Goal: Find specific page/section: Find specific page/section

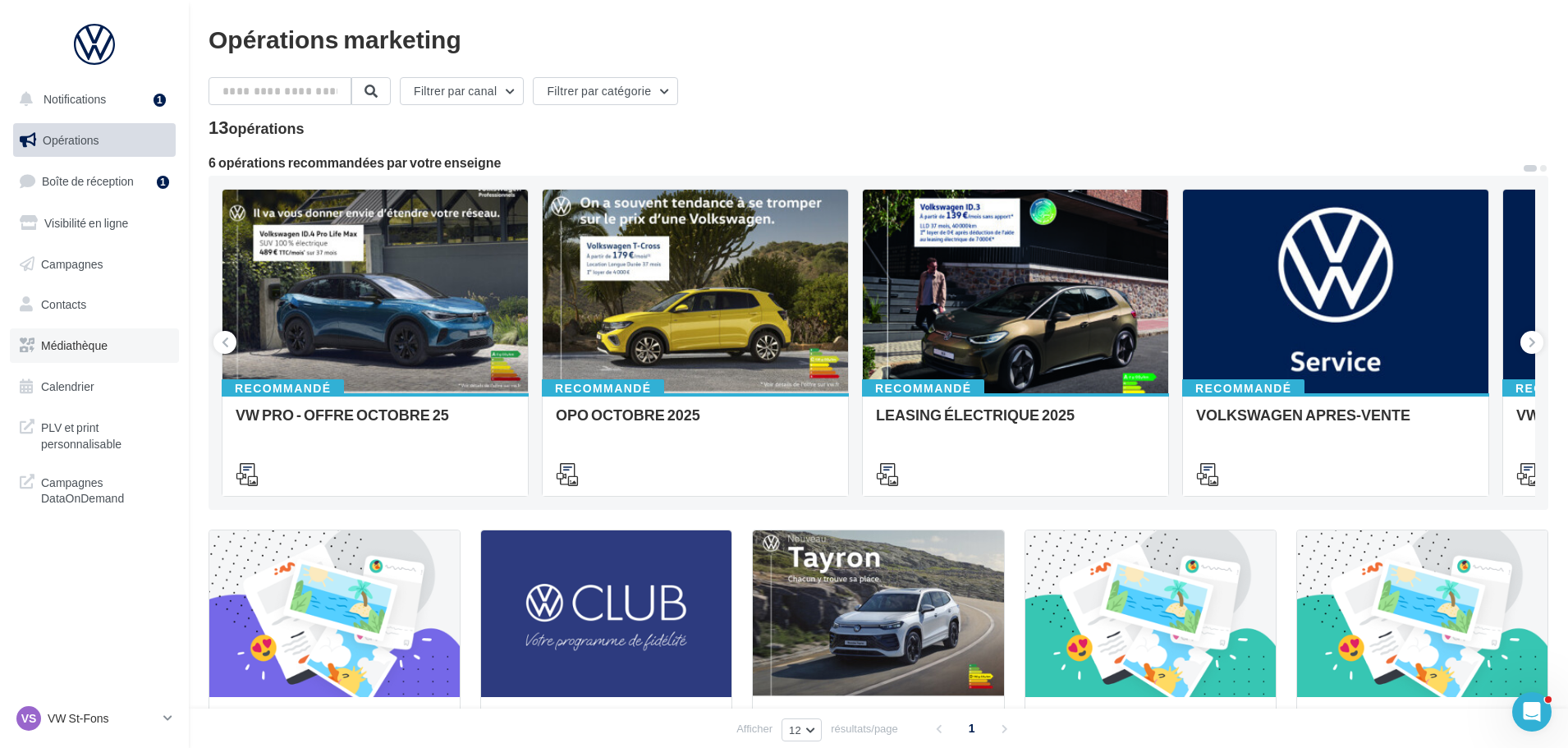
click at [61, 351] on span "Médiathèque" at bounding box center [73, 345] width 66 height 14
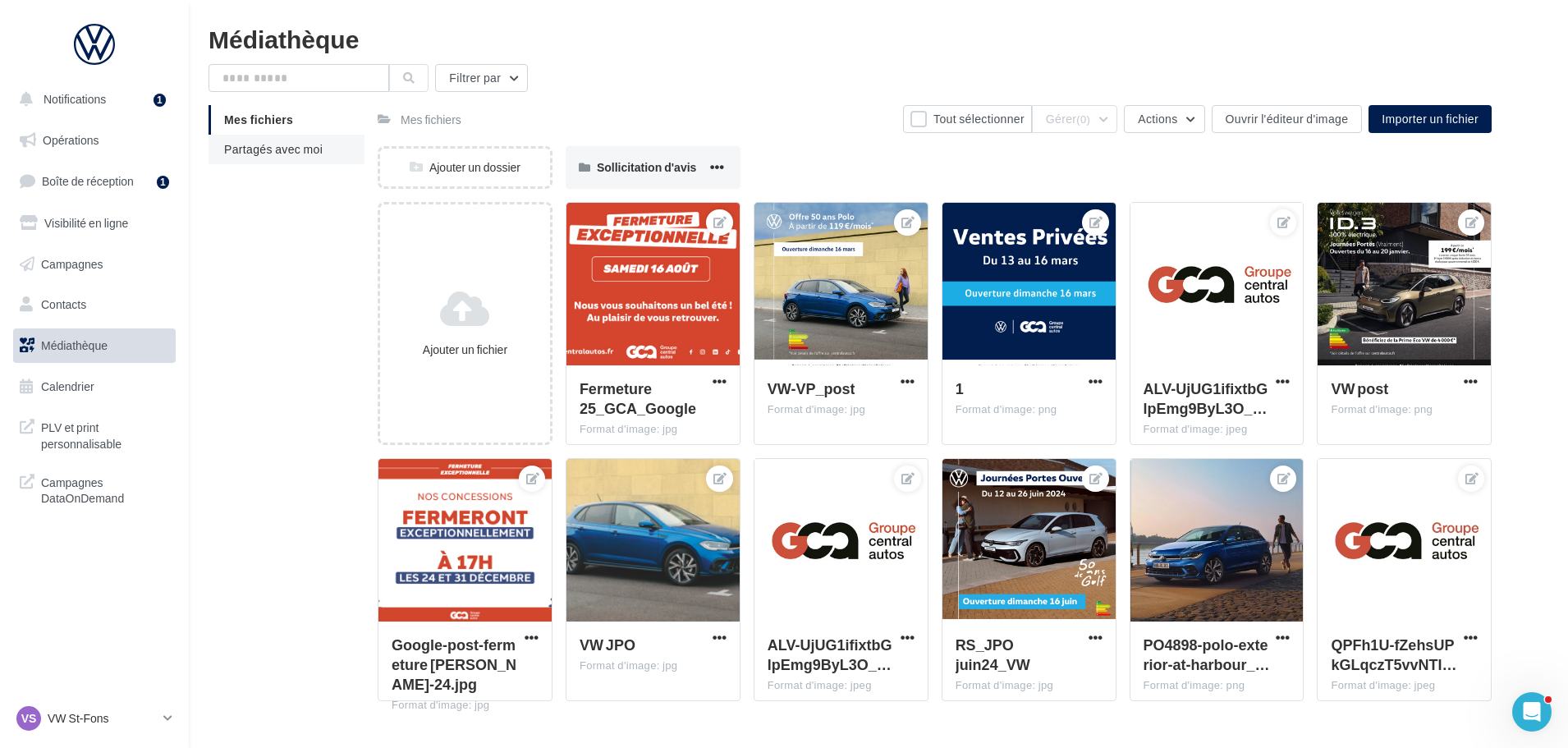
click at [250, 152] on span "Partagés avec moi" at bounding box center [274, 149] width 99 height 14
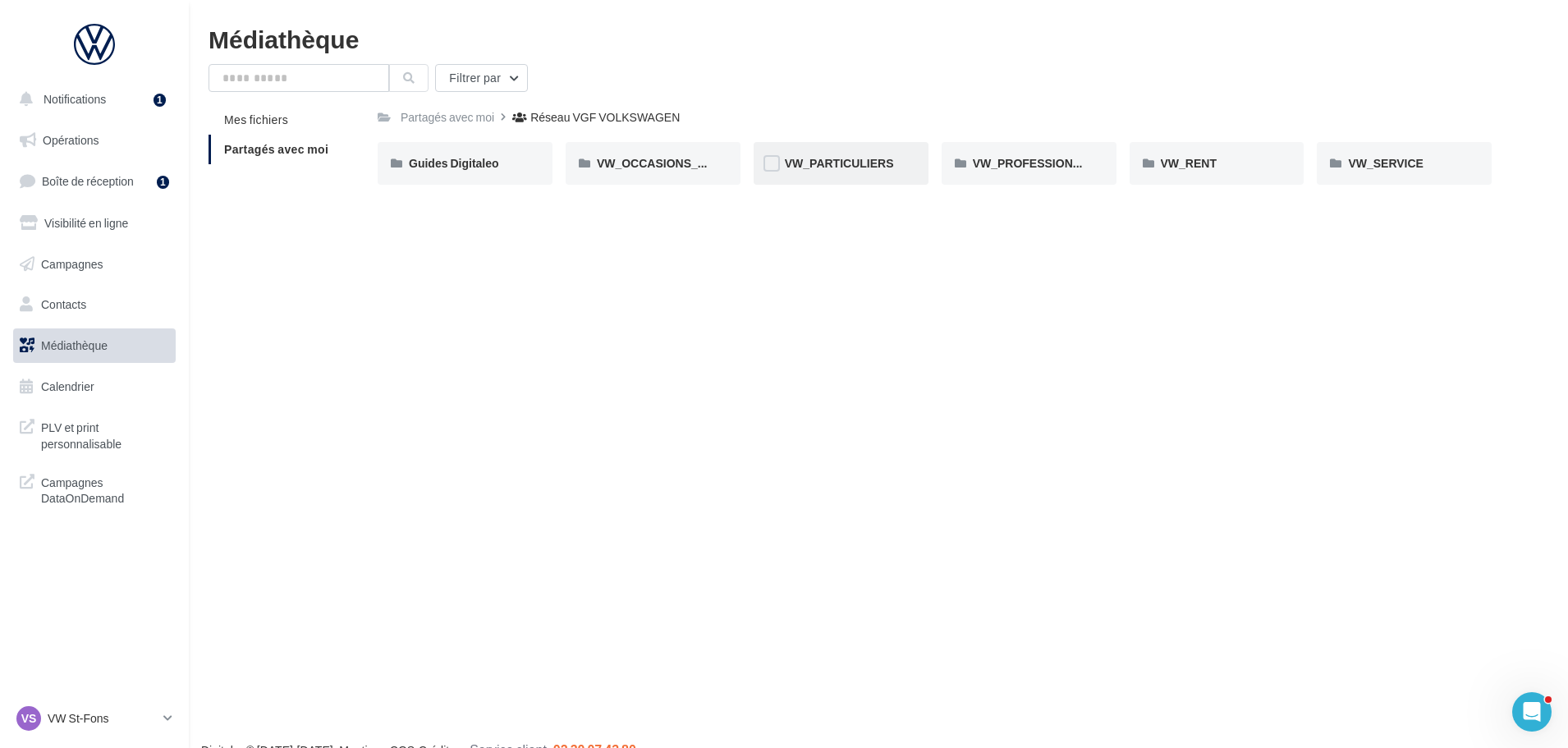
click at [861, 174] on div "VW_PARTICULIERS" at bounding box center [841, 163] width 175 height 42
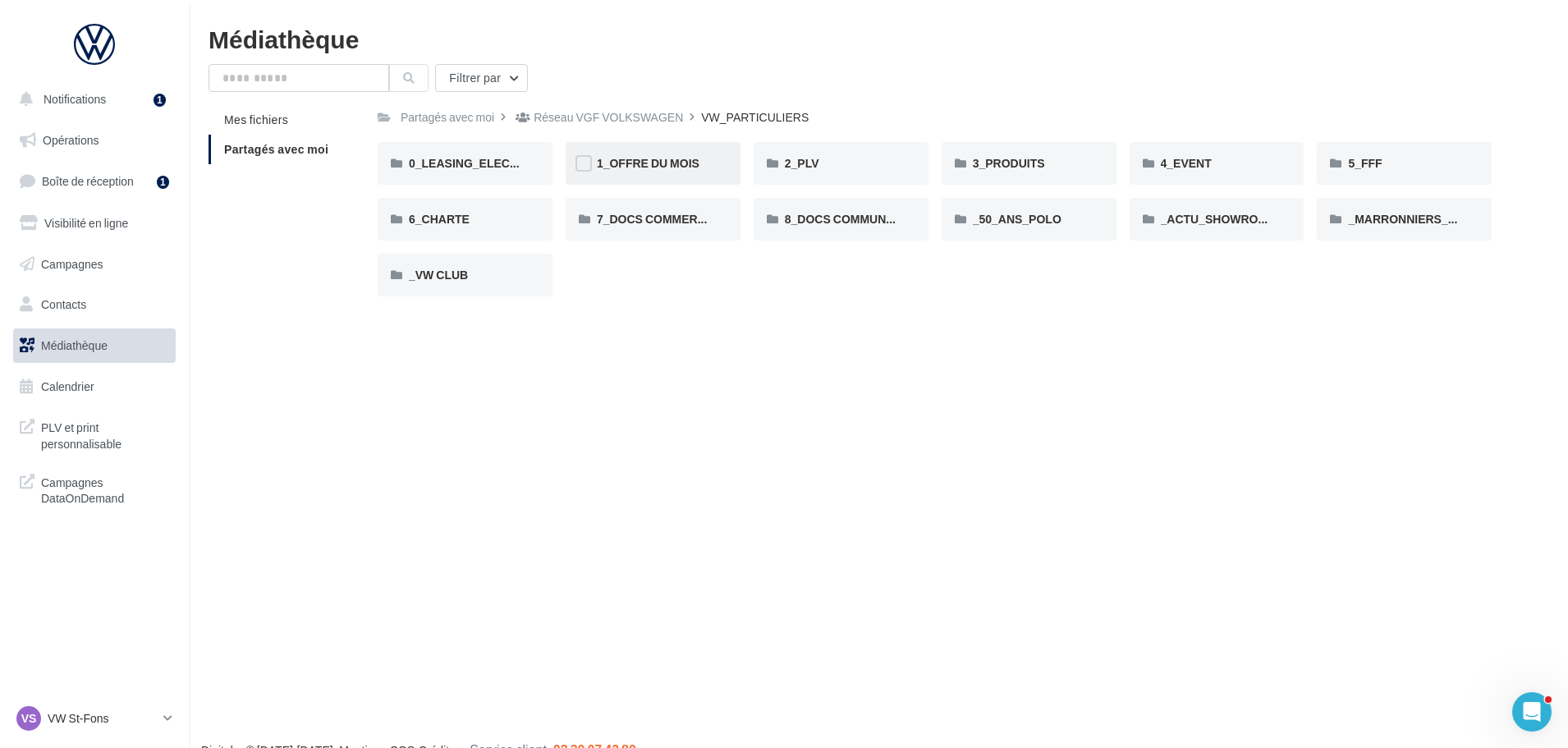
click at [672, 171] on div "1_OFFRE DU MOIS" at bounding box center [653, 163] width 112 height 17
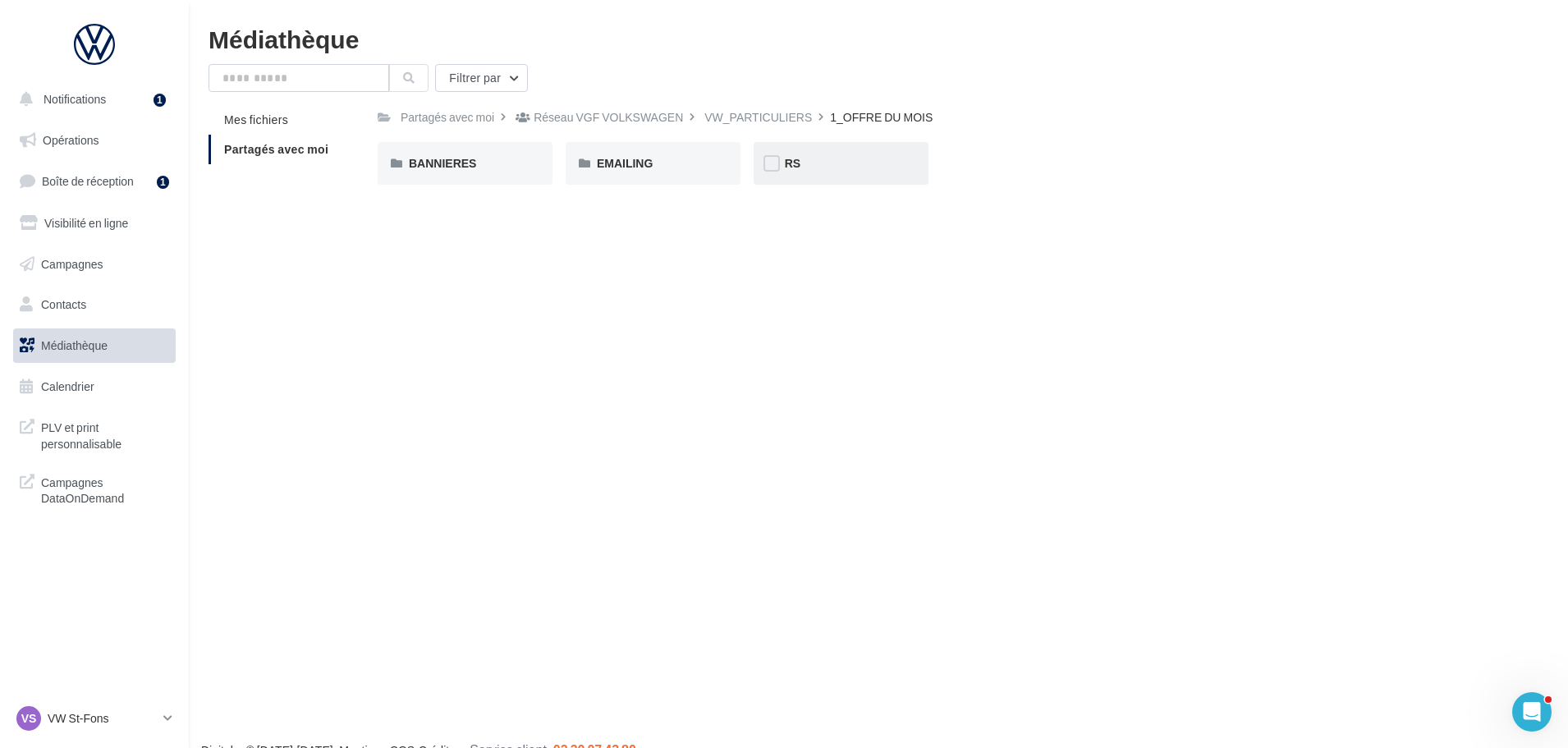
click at [829, 167] on div "RS" at bounding box center [840, 163] width 112 height 17
click at [474, 156] on div "AVEC PO" at bounding box center [465, 163] width 112 height 17
click at [685, 112] on div "RS" at bounding box center [682, 117] width 16 height 17
click at [624, 121] on div "VW_PARTICULIERS" at bounding box center [604, 117] width 108 height 17
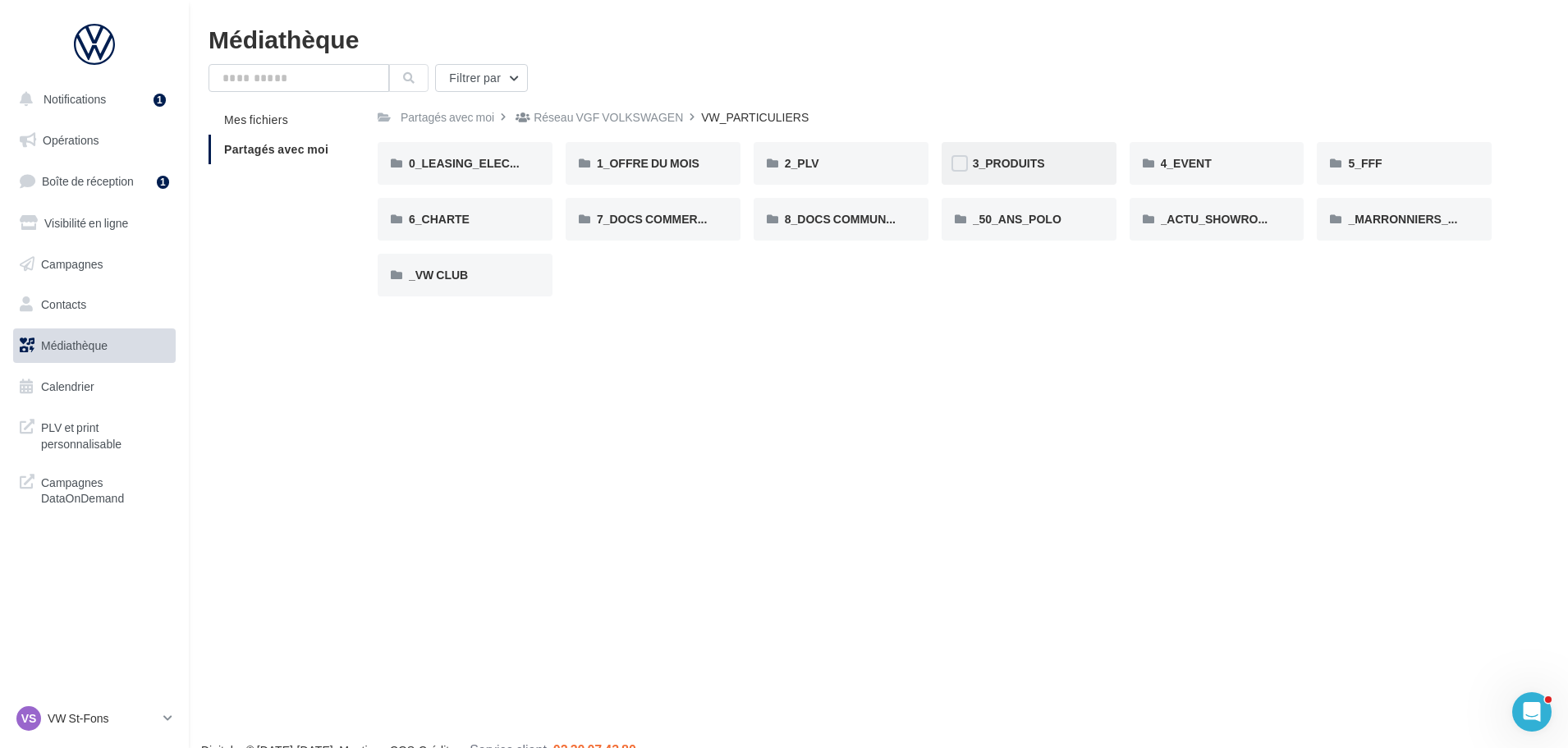
click at [1017, 172] on div "3_PRODUITS" at bounding box center [1029, 163] width 175 height 42
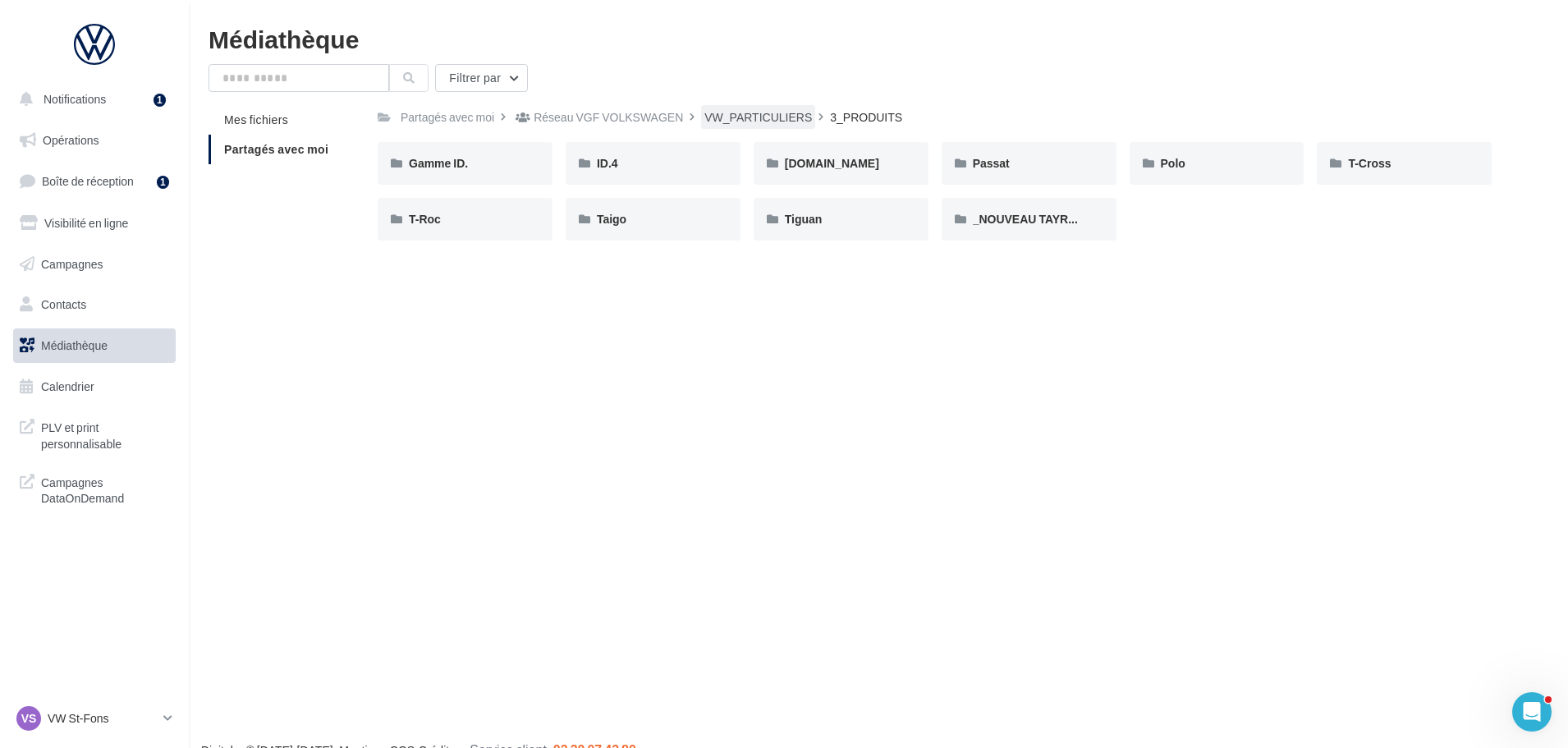
click at [774, 117] on div "VW_PARTICULIERS" at bounding box center [758, 117] width 108 height 17
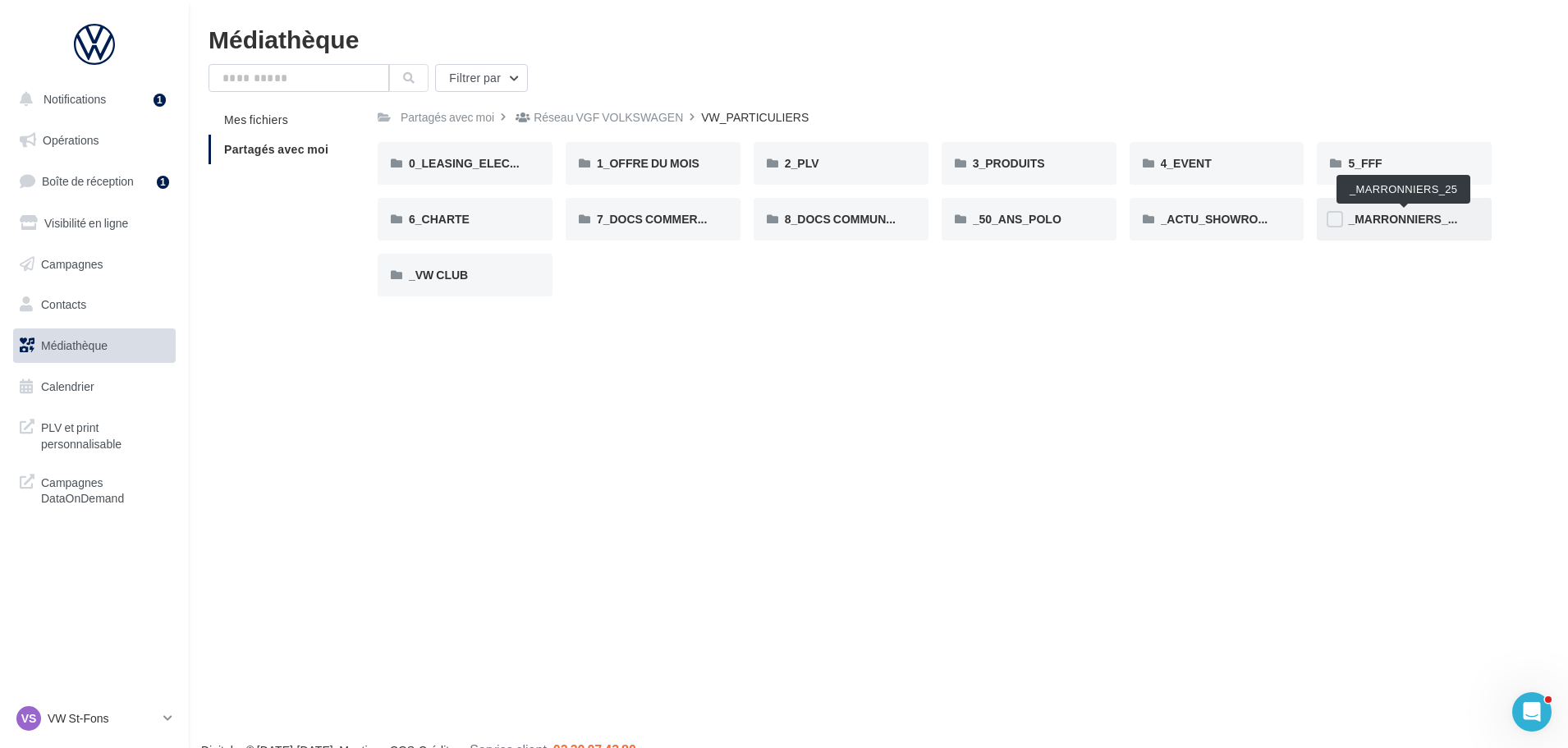
click at [1417, 224] on span "_MARRONNIERS_25" at bounding box center [1404, 219] width 112 height 14
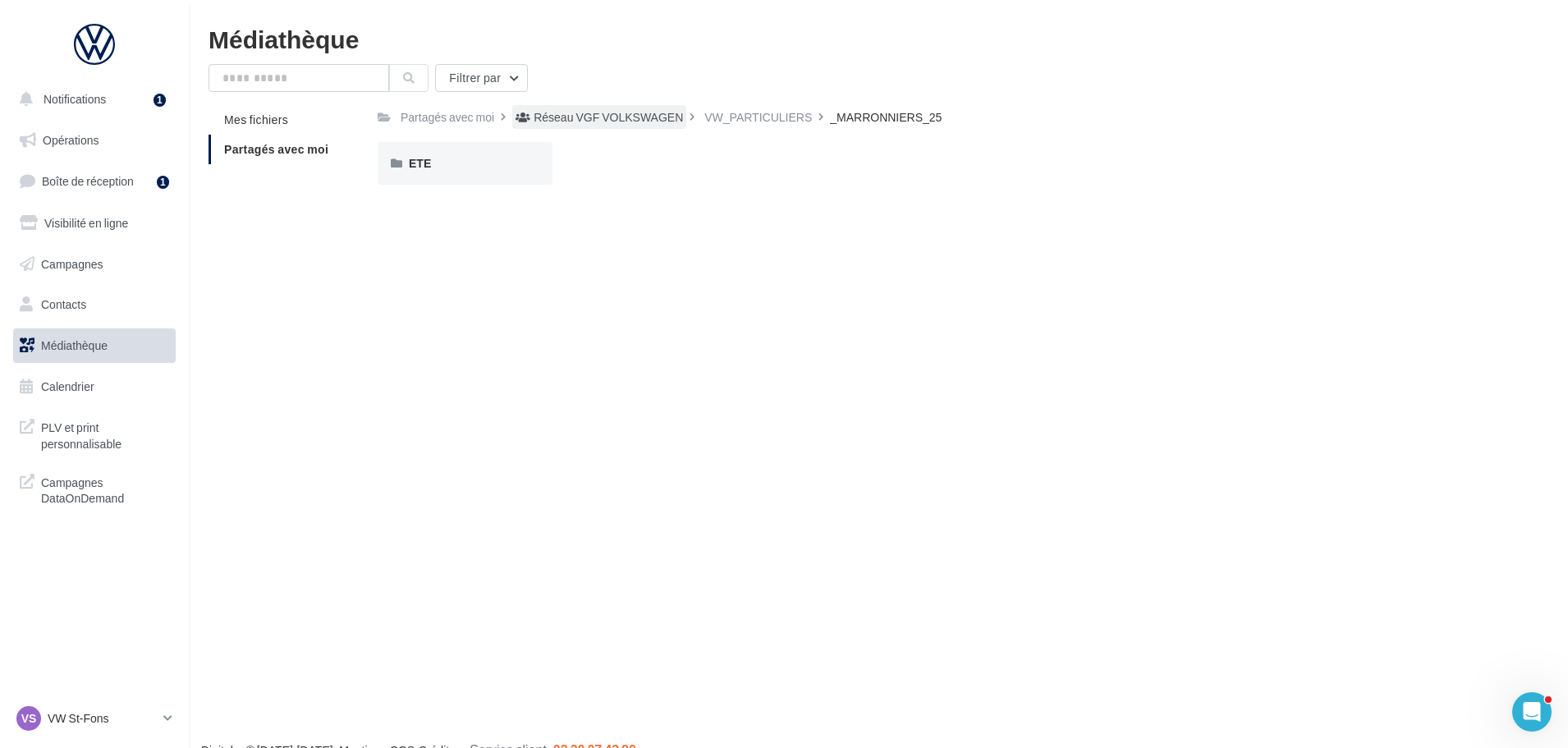
click at [672, 119] on div "Réseau VGF VOLKSWAGEN" at bounding box center [608, 117] width 149 height 17
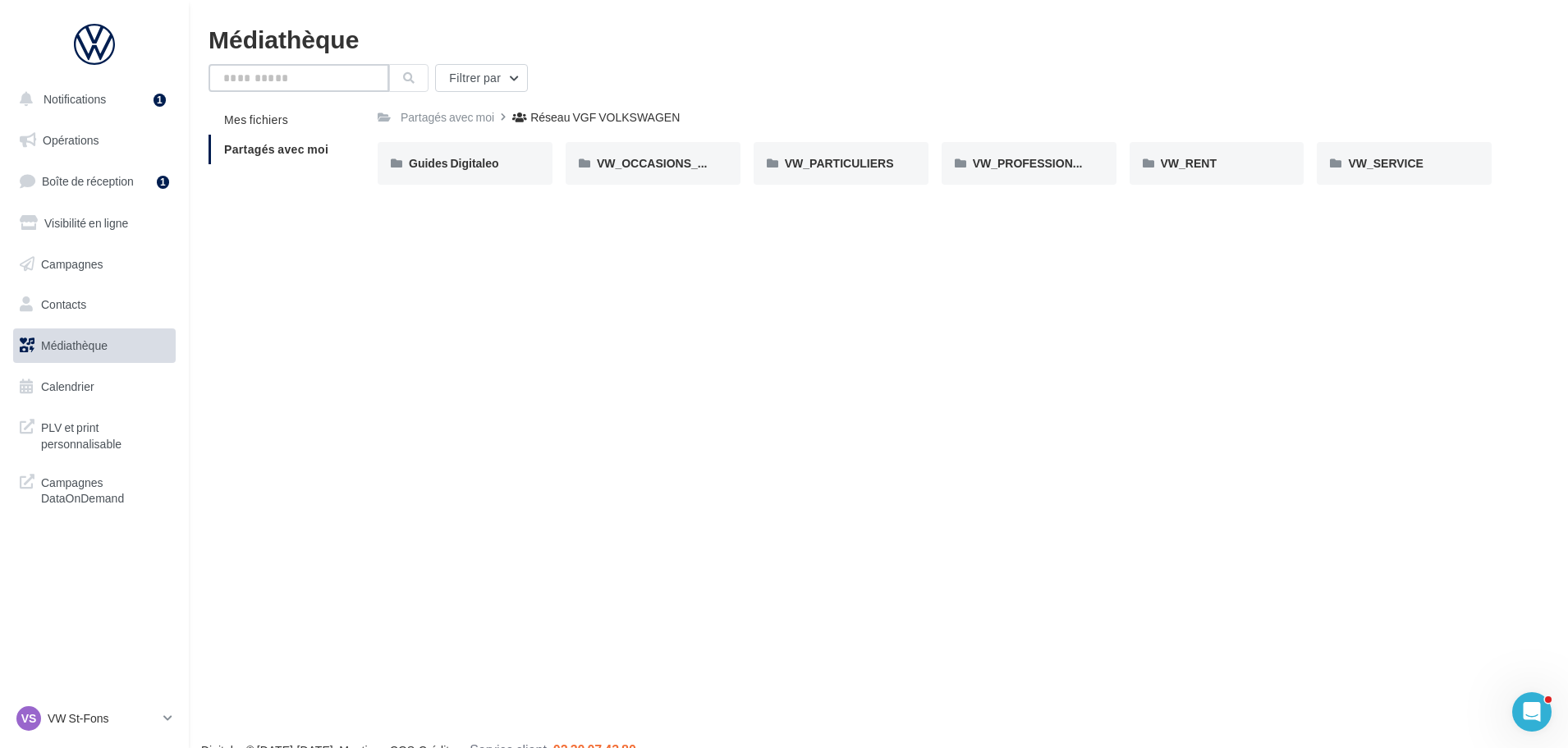
click at [351, 85] on input "text" at bounding box center [299, 78] width 180 height 28
type input "****"
click at [412, 87] on button at bounding box center [408, 78] width 40 height 28
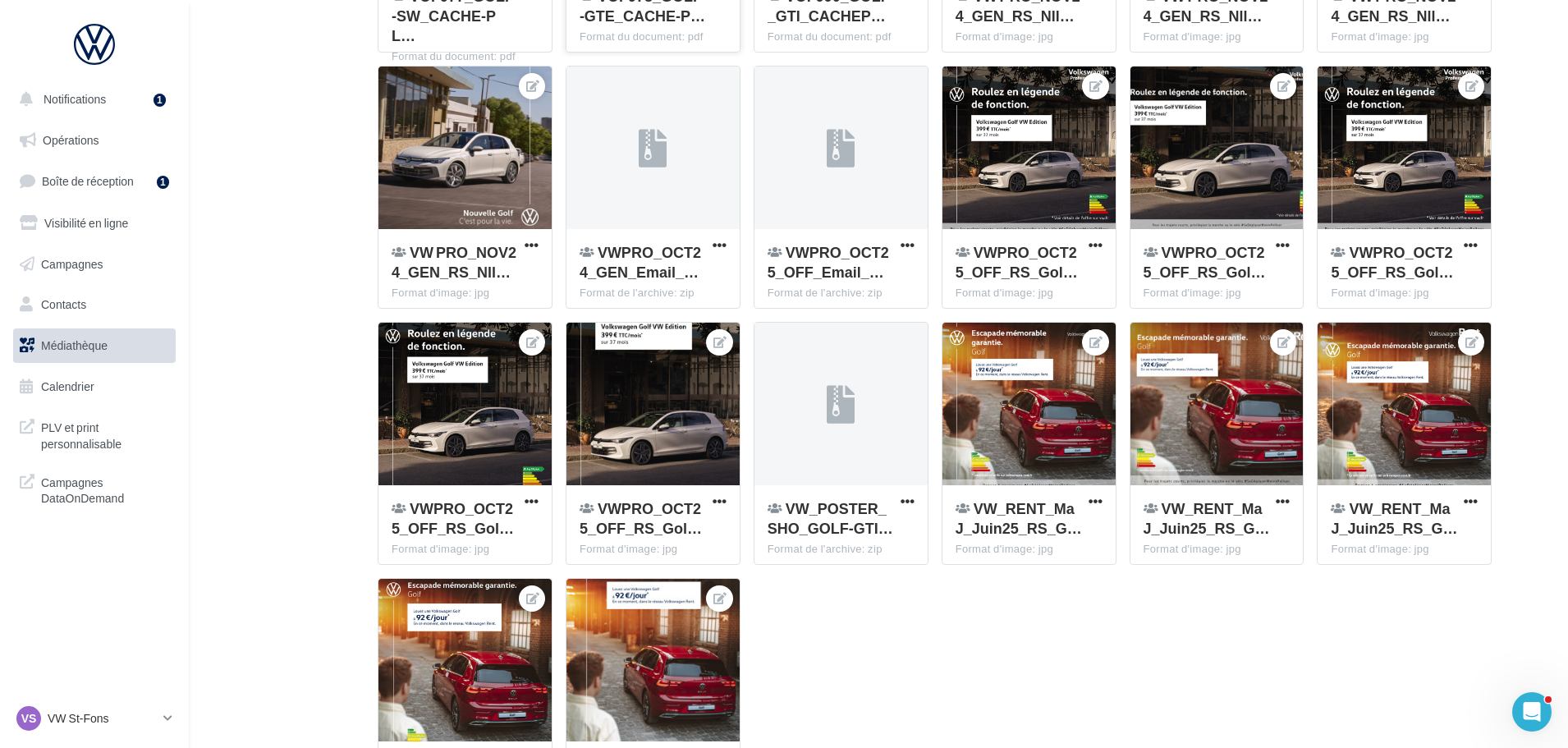
scroll to position [738, 0]
